Goal: Transaction & Acquisition: Purchase product/service

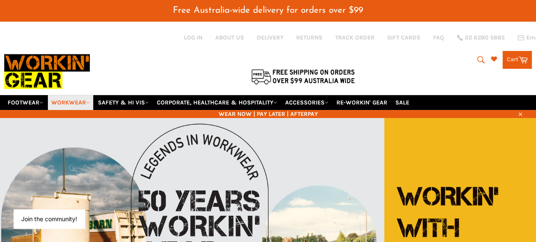
click at [90, 101] on icon at bounding box center [88, 103] width 4 height 4
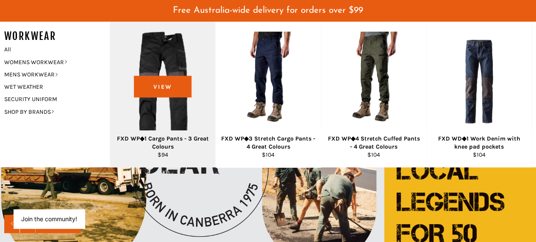
scroll to position [56, 0]
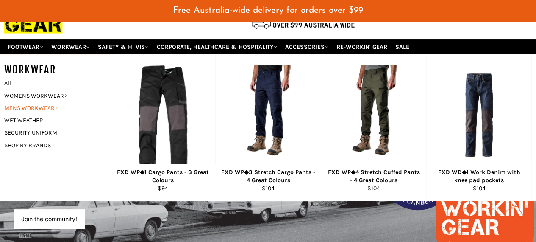
click at [46, 102] on link "MENS WORKWEAR" at bounding box center [50, 108] width 101 height 12
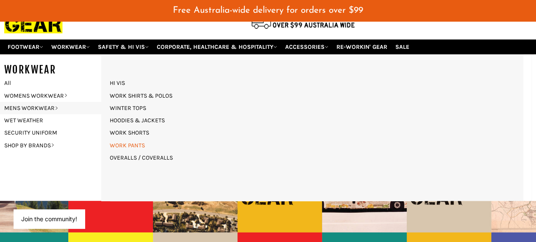
click at [140, 139] on link "WORK PANTS" at bounding box center [128, 145] width 44 height 12
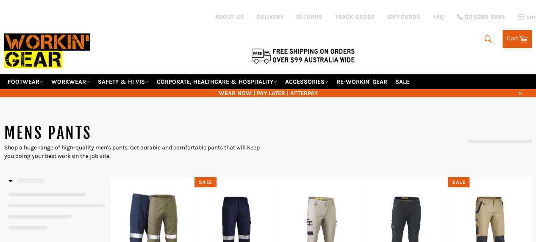
select select "**********"
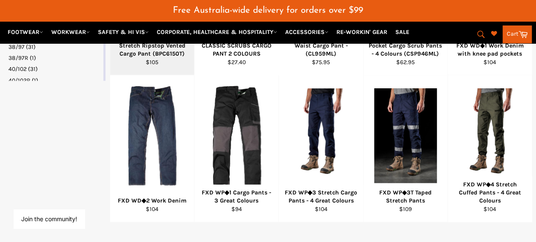
scroll to position [564, 0]
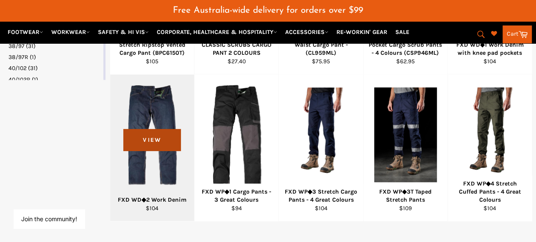
click at [147, 133] on span "View" at bounding box center [151, 140] width 57 height 22
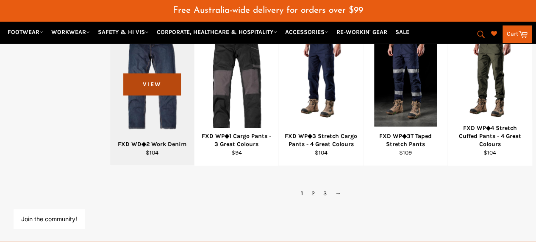
scroll to position [620, 0]
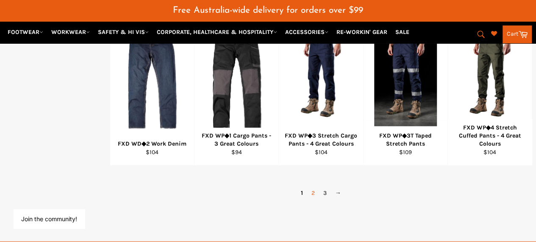
click at [311, 186] on link "2" at bounding box center [313, 192] width 12 height 12
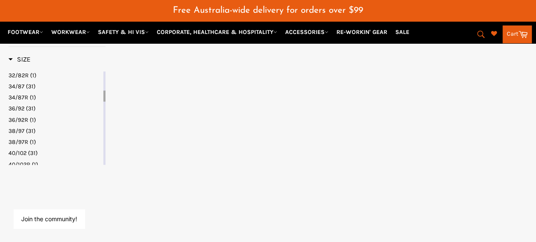
select select "**********"
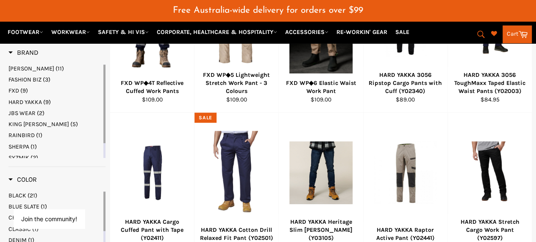
scroll to position [232, 0]
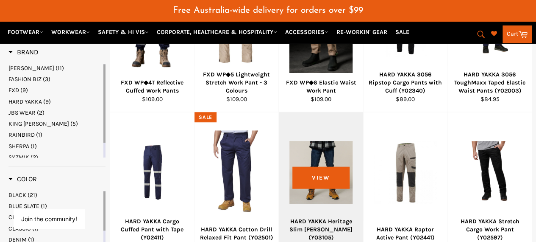
click at [323, 148] on div at bounding box center [321, 173] width 63 height 100
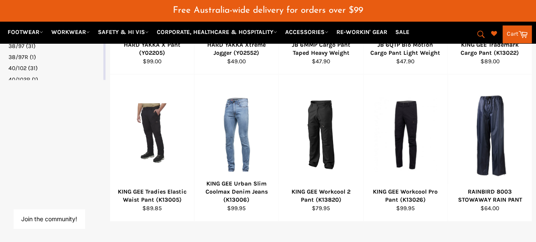
scroll to position [567, 0]
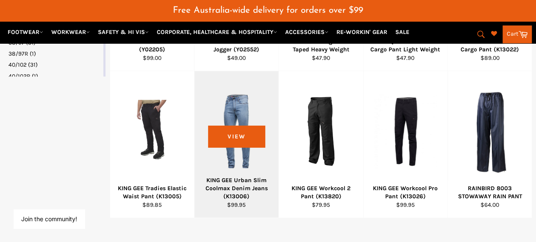
click at [238, 112] on div at bounding box center [236, 131] width 63 height 100
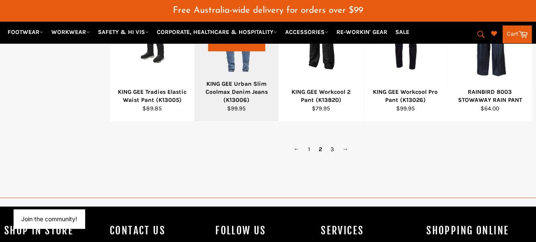
scroll to position [664, 0]
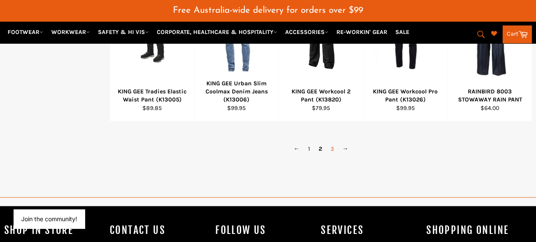
click at [333, 142] on link "3" at bounding box center [333, 148] width 12 height 12
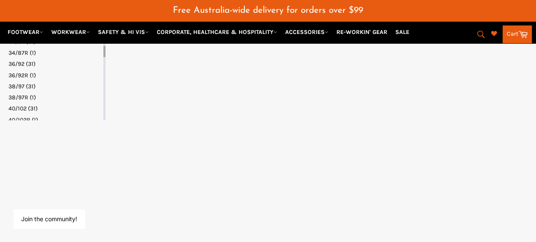
select select "**********"
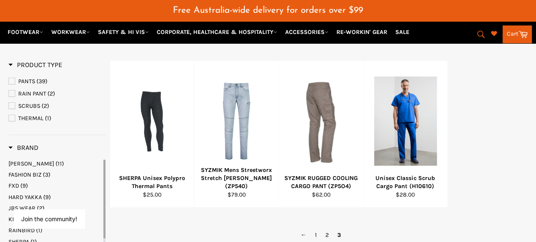
scroll to position [137, 0]
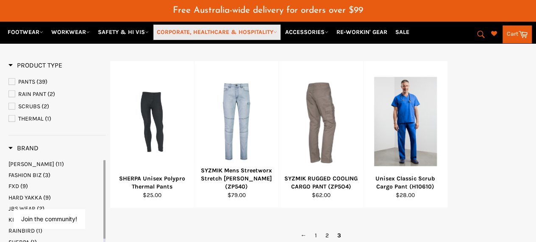
click at [227, 32] on link "CORPORATE, HEALTHCARE & HOSPITALITY" at bounding box center [217, 32] width 127 height 15
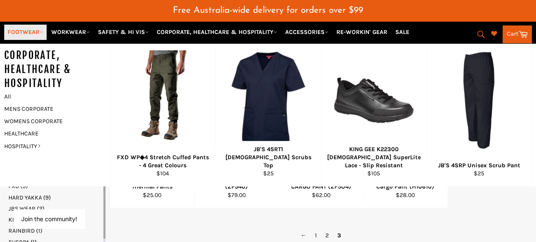
click at [25, 30] on link "FOOTWEAR" at bounding box center [25, 32] width 42 height 15
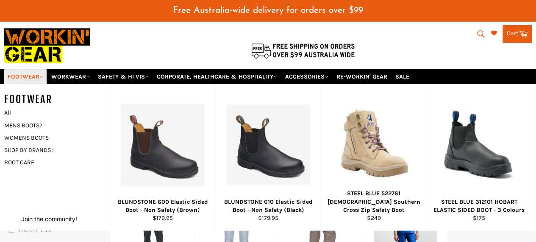
scroll to position [0, 0]
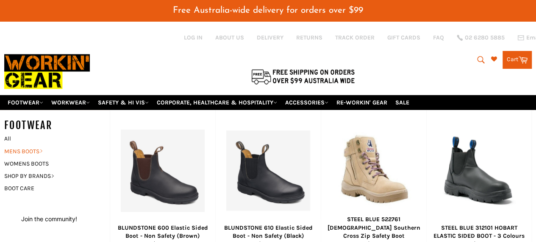
click at [30, 145] on link "MENS BOOTS" at bounding box center [50, 151] width 101 height 12
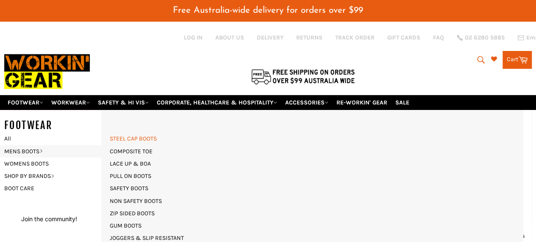
click at [127, 132] on link "STEEL CAP BOOTS" at bounding box center [134, 138] width 56 height 12
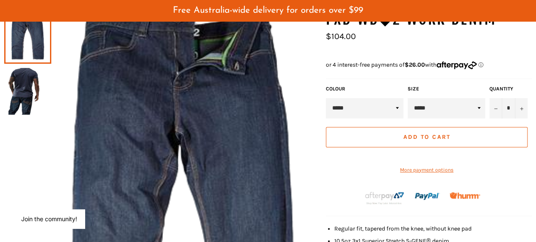
scroll to position [59, 0]
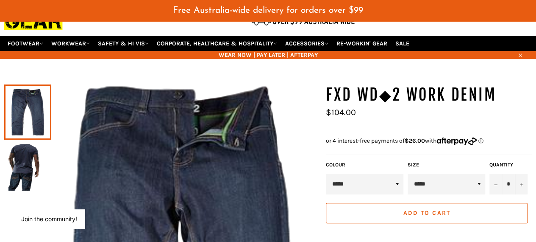
click at [22, 156] on img at bounding box center [27, 167] width 39 height 47
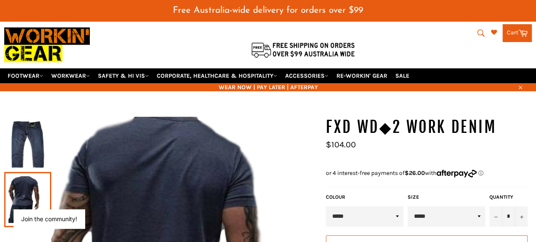
scroll to position [23, 0]
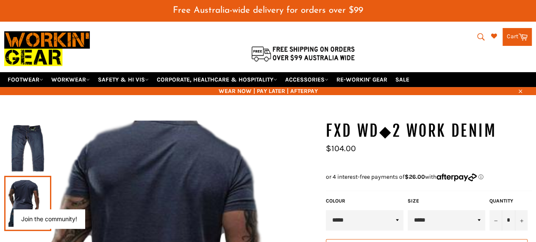
click at [29, 138] on img at bounding box center [27, 148] width 39 height 47
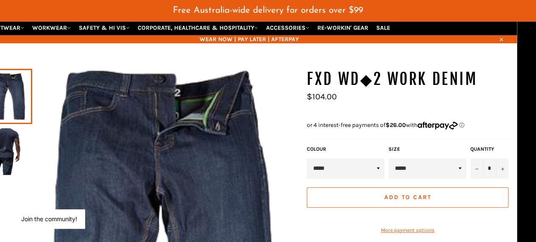
scroll to position [74, 19]
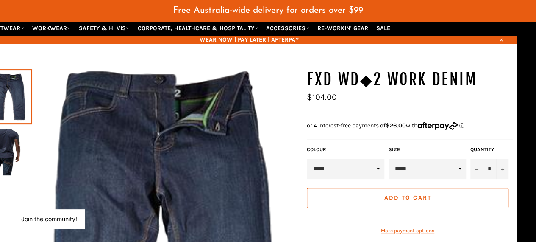
click at [460, 159] on select "***** ***** ***** ***** ***** ***** ******" at bounding box center [428, 169] width 78 height 20
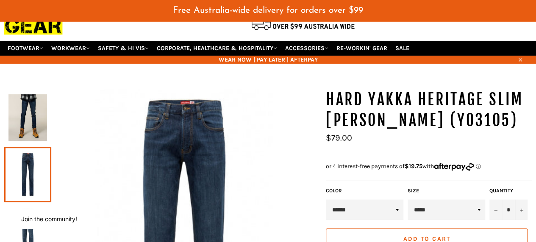
scroll to position [51, 0]
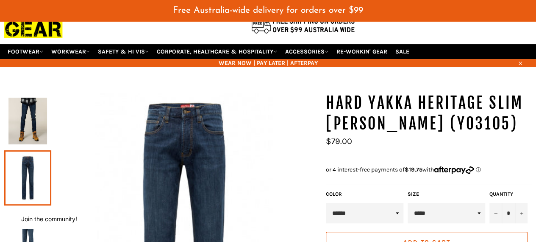
click at [28, 116] on img at bounding box center [27, 121] width 39 height 47
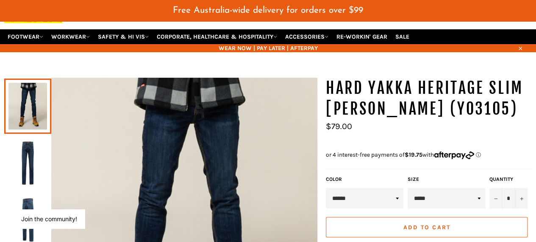
scroll to position [84, 0]
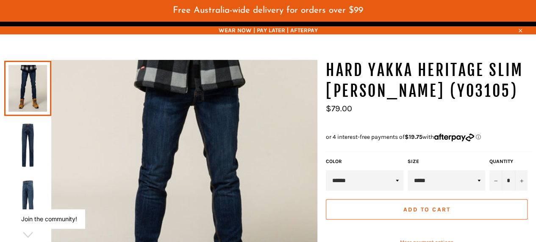
click at [397, 170] on select "******" at bounding box center [365, 180] width 78 height 20
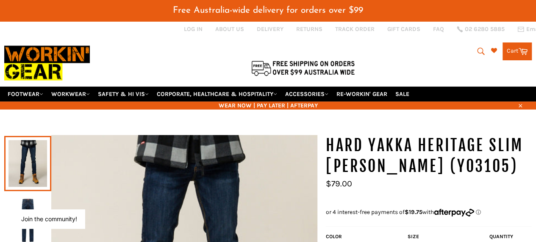
scroll to position [0, 0]
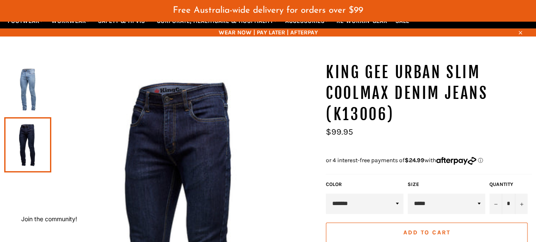
scroll to position [83, 0]
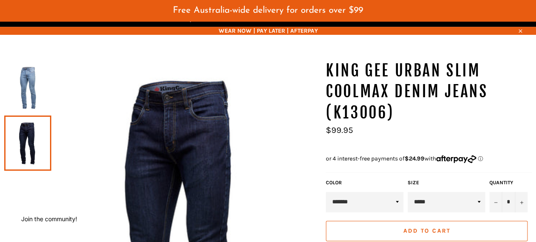
click at [21, 75] on img at bounding box center [27, 87] width 39 height 47
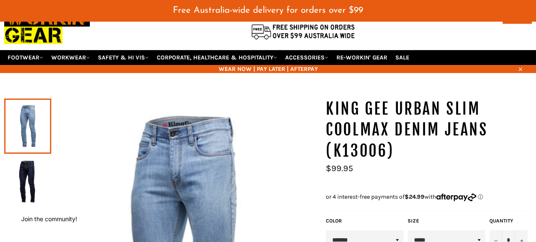
scroll to position [48, 0]
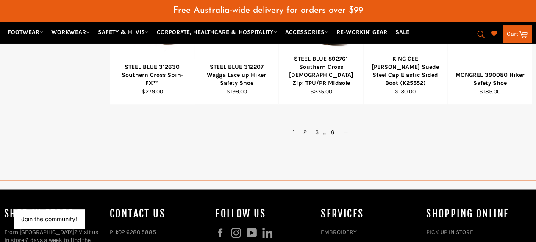
scroll to position [681, 0]
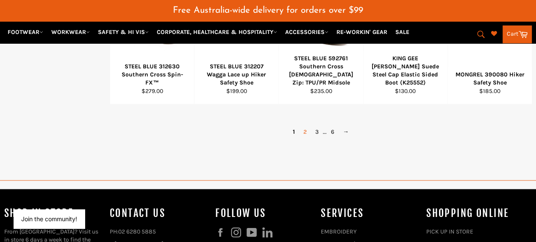
click at [304, 125] on link "2" at bounding box center [305, 131] width 12 height 12
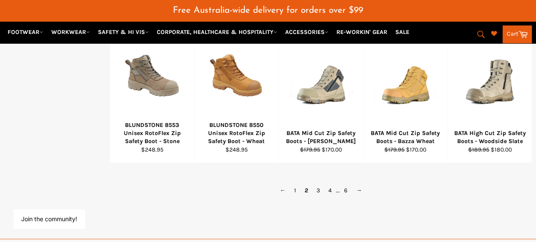
scroll to position [626, 0]
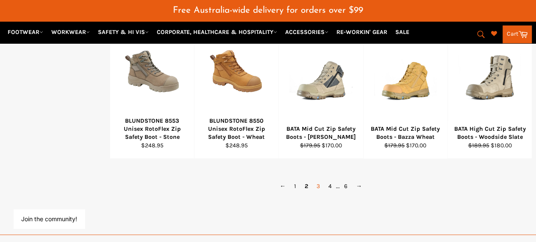
click at [317, 179] on link "3" at bounding box center [319, 185] width 12 height 12
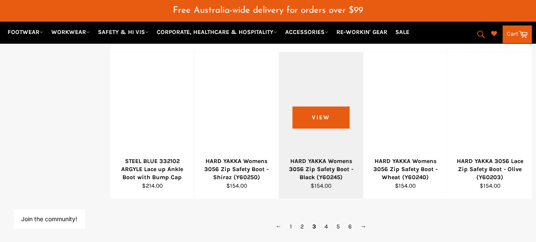
scroll to position [604, 0]
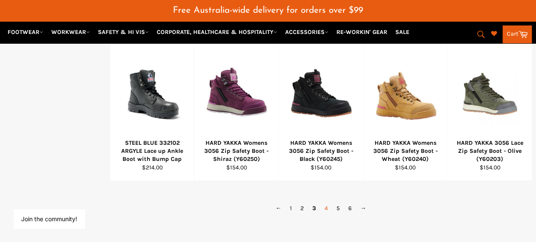
click at [326, 201] on link "4" at bounding box center [327, 207] width 12 height 12
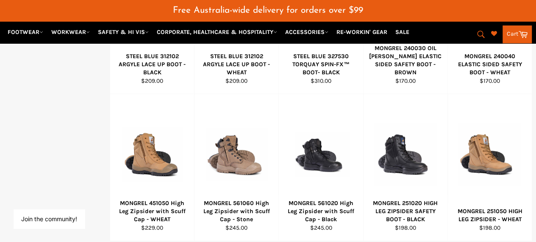
scroll to position [629, 0]
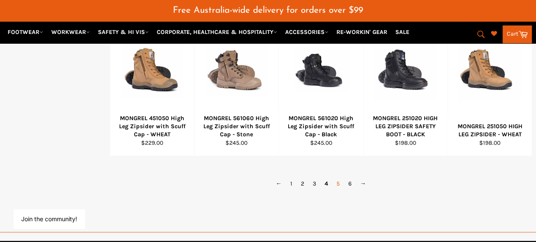
click at [340, 177] on link "5" at bounding box center [339, 183] width 12 height 12
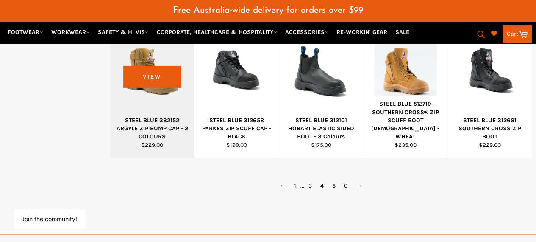
scroll to position [627, 0]
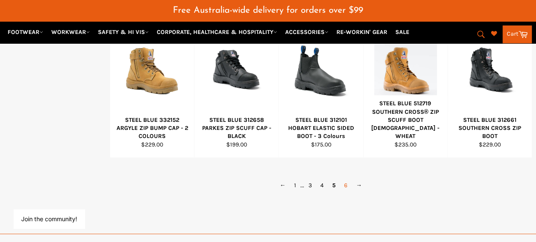
click at [347, 179] on link "6" at bounding box center [346, 185] width 12 height 12
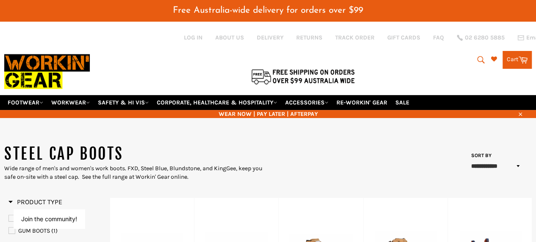
scroll to position [24, 0]
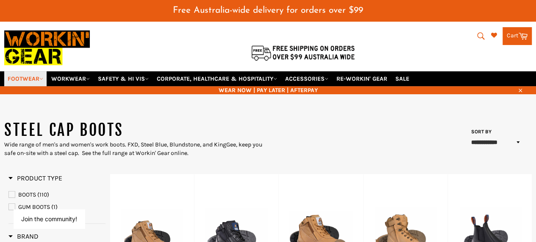
click at [44, 71] on link "FOOTWEAR" at bounding box center [25, 78] width 42 height 15
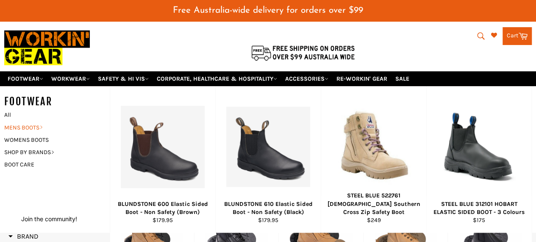
click at [42, 125] on icon at bounding box center [41, 127] width 4 height 4
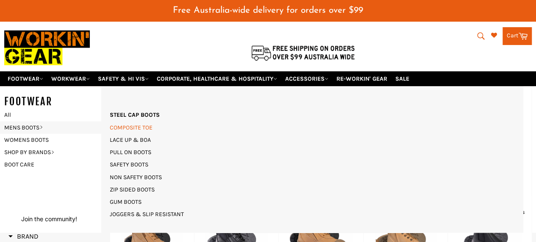
click at [136, 121] on link "COMPOSITE TOE" at bounding box center [131, 127] width 51 height 12
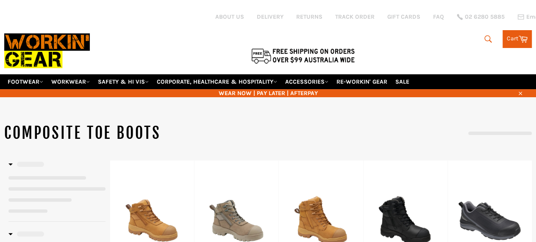
select select "**********"
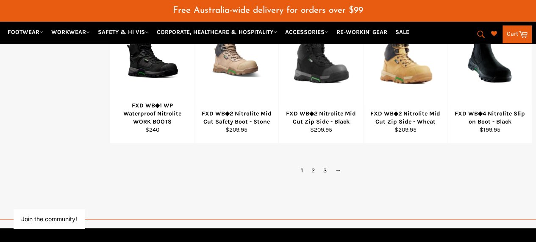
scroll to position [627, 0]
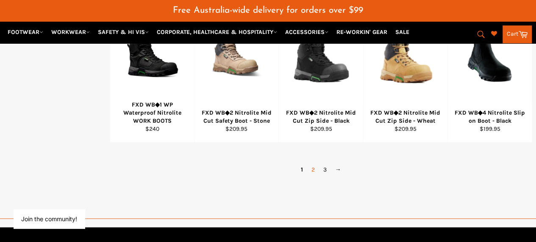
click at [312, 163] on link "2" at bounding box center [313, 169] width 12 height 12
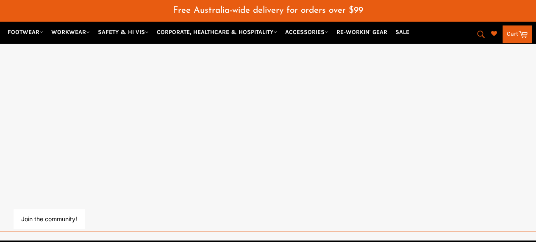
select select "**********"
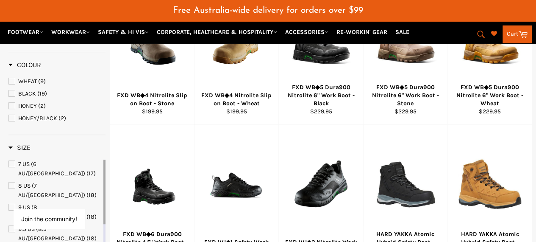
scroll to position [151, 0]
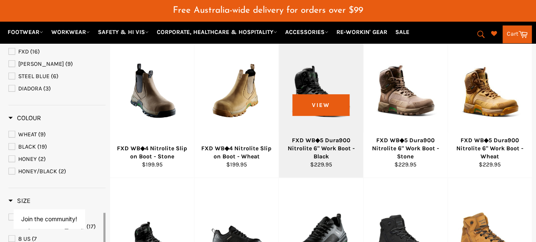
click at [312, 141] on div at bounding box center [321, 92] width 63 height 100
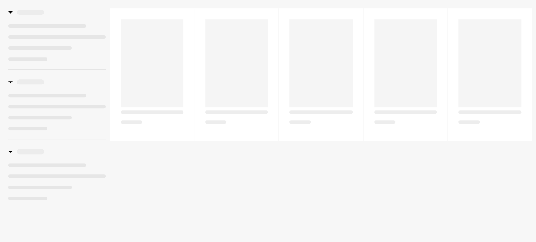
scroll to position [152, 0]
select select "**********"
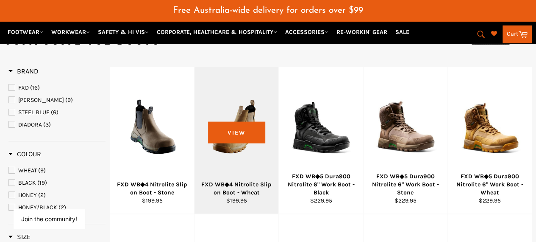
scroll to position [112, 0]
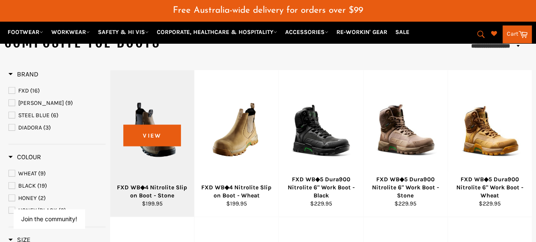
click at [154, 120] on div at bounding box center [152, 131] width 63 height 100
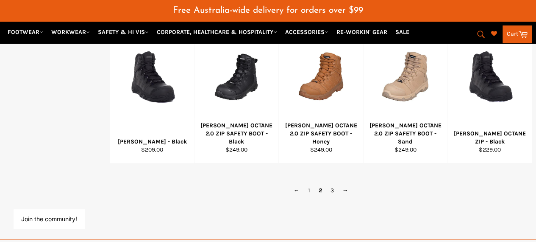
scroll to position [611, 0]
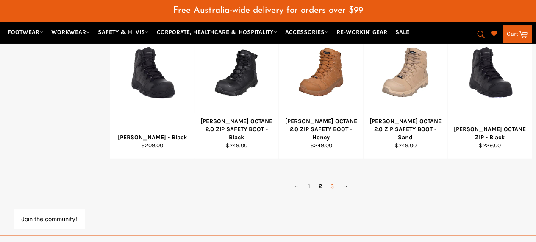
click at [331, 180] on link "3" at bounding box center [333, 186] width 12 height 12
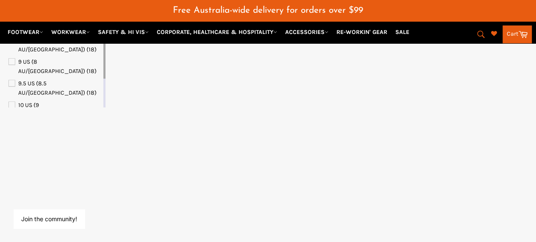
select select "**********"
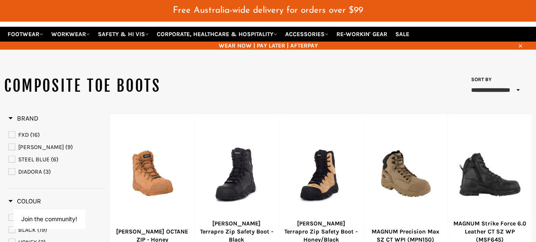
scroll to position [11, 0]
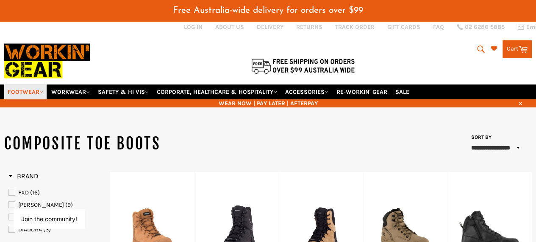
click at [34, 84] on link "FOOTWEAR" at bounding box center [25, 91] width 42 height 15
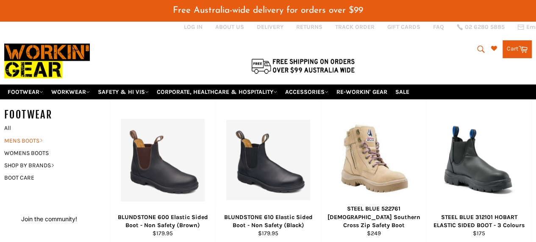
click at [39, 134] on link "MENS BOOTS" at bounding box center [50, 140] width 101 height 12
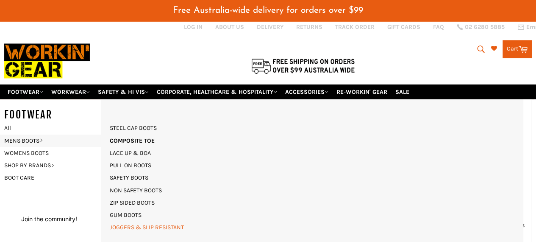
click at [147, 221] on link "JOGGERS & SLIP RESISTANT" at bounding box center [147, 227] width 83 height 12
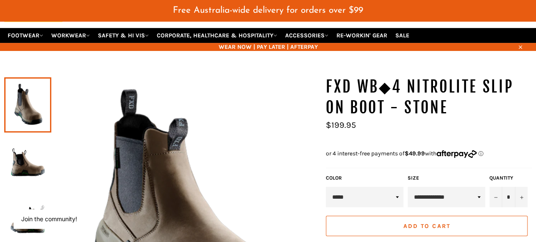
scroll to position [130, 0]
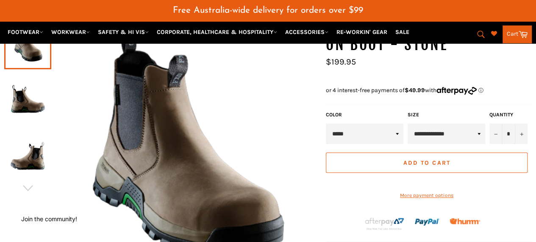
click at [31, 92] on img at bounding box center [27, 98] width 39 height 47
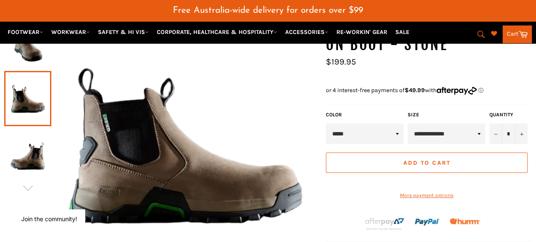
click at [28, 144] on img at bounding box center [27, 155] width 39 height 47
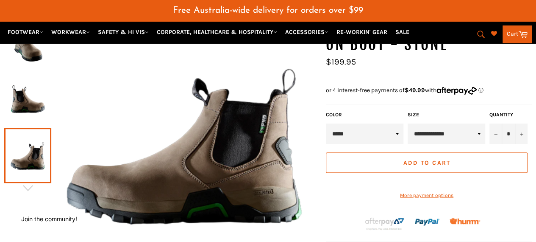
click at [22, 96] on img at bounding box center [27, 98] width 39 height 47
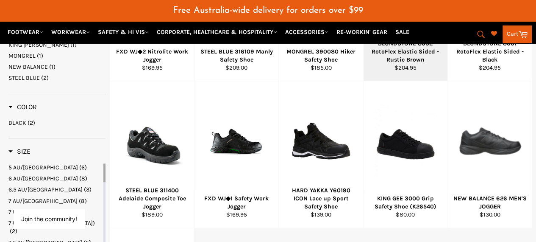
scroll to position [252, 0]
